Goal: Task Accomplishment & Management: Complete application form

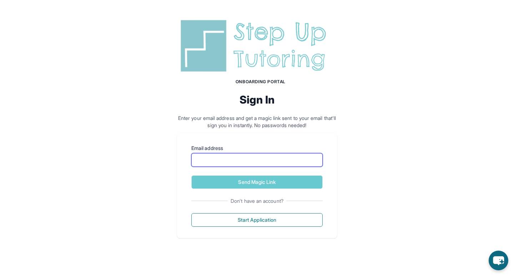
click at [229, 157] on input "Email address" at bounding box center [256, 160] width 131 height 14
type input "**********"
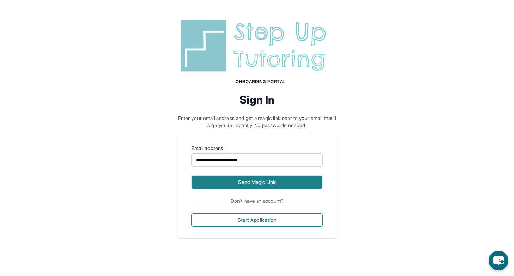
click at [279, 186] on button "Send Magic Link" at bounding box center [256, 182] width 131 height 14
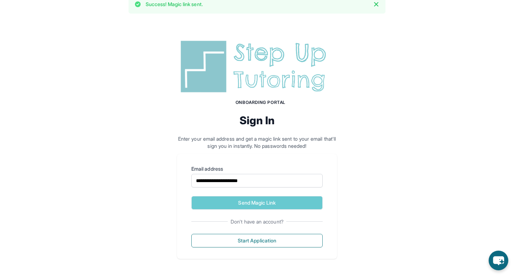
scroll to position [12, 0]
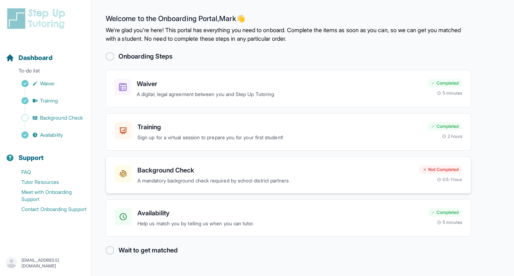
click at [319, 172] on h3 "Background Check" at bounding box center [275, 170] width 276 height 10
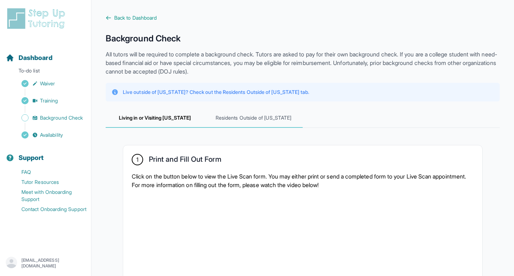
click at [244, 119] on span "Residents Outside of California" at bounding box center [253, 118] width 99 height 19
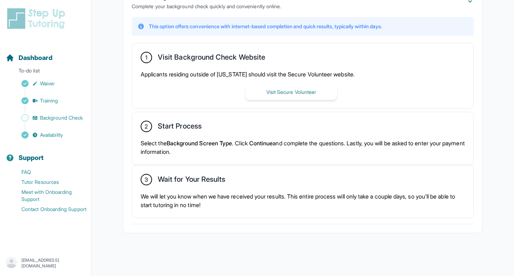
scroll to position [178, 0]
click at [404, 1] on button "Online Background Check Complete your background check quickly and conveniently…" at bounding box center [303, 1] width 342 height 17
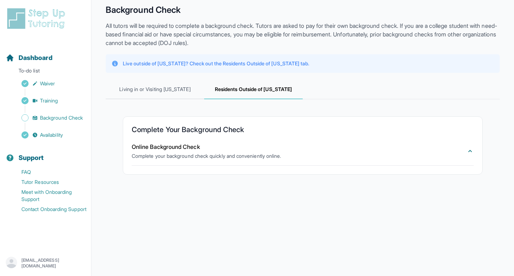
click at [450, 4] on div "**********" at bounding box center [303, 89] width 394 height 206
click at [208, 153] on p "Complete your background check quickly and conveniently online." at bounding box center [206, 155] width 149 height 7
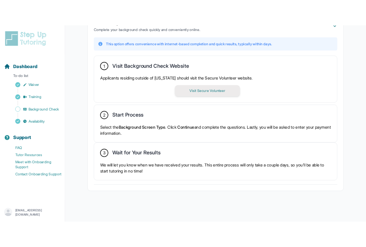
scroll to position [178, 0]
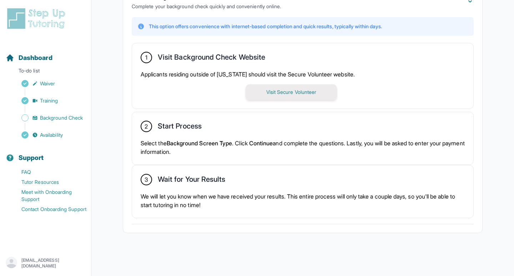
click at [292, 96] on button "Visit Secure Volunteer" at bounding box center [291, 92] width 91 height 16
